Goal: Information Seeking & Learning: Check status

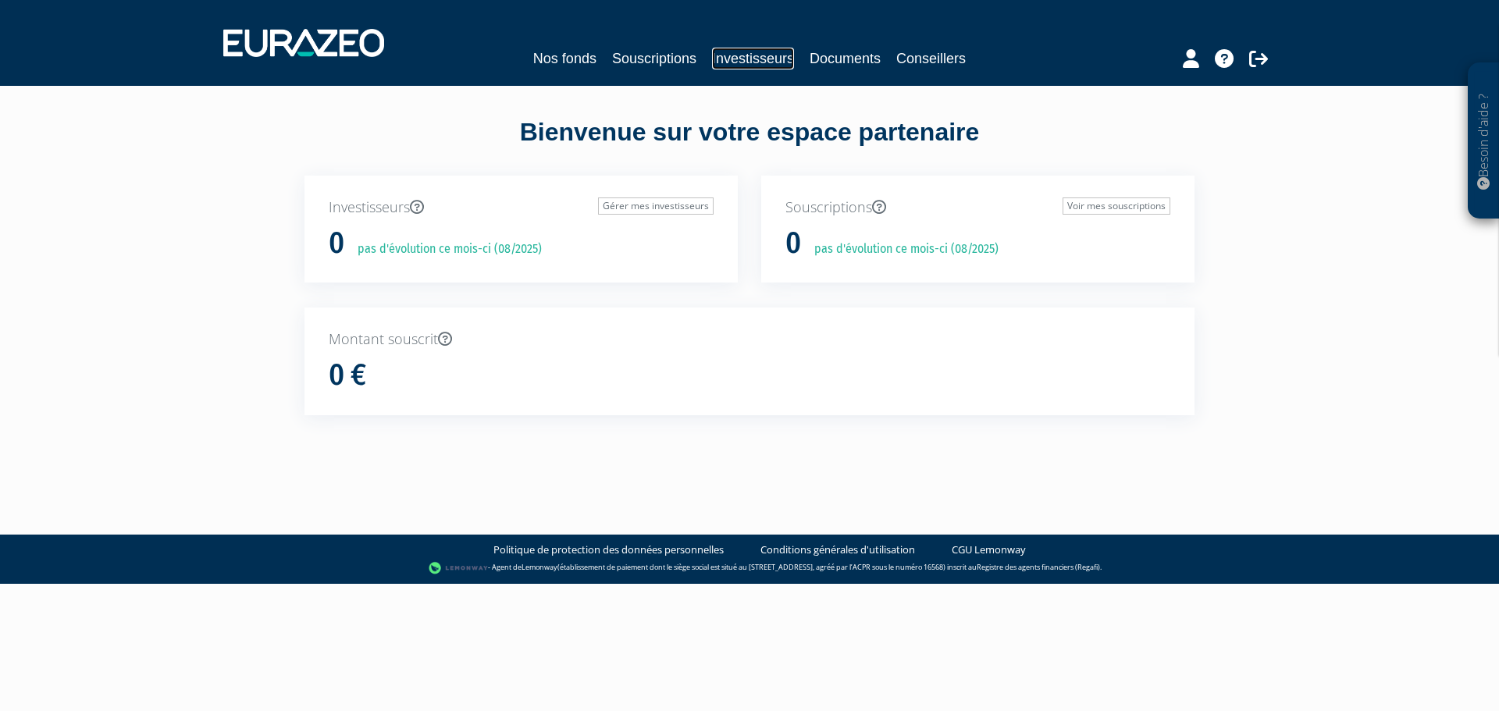
click at [752, 51] on link "Investisseurs" at bounding box center [753, 59] width 82 height 22
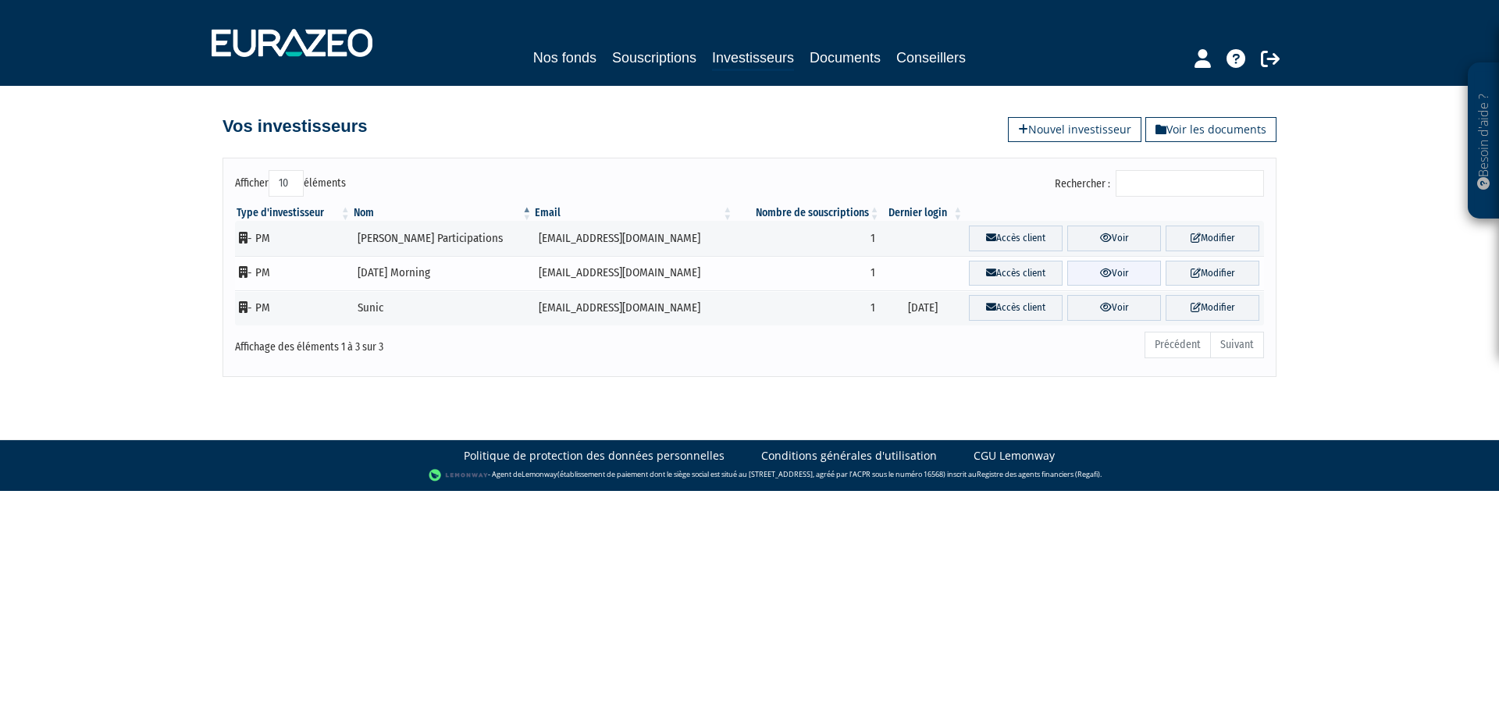
click at [1093, 278] on link "Voir" at bounding box center [1114, 274] width 94 height 26
